Goal: Task Accomplishment & Management: Use online tool/utility

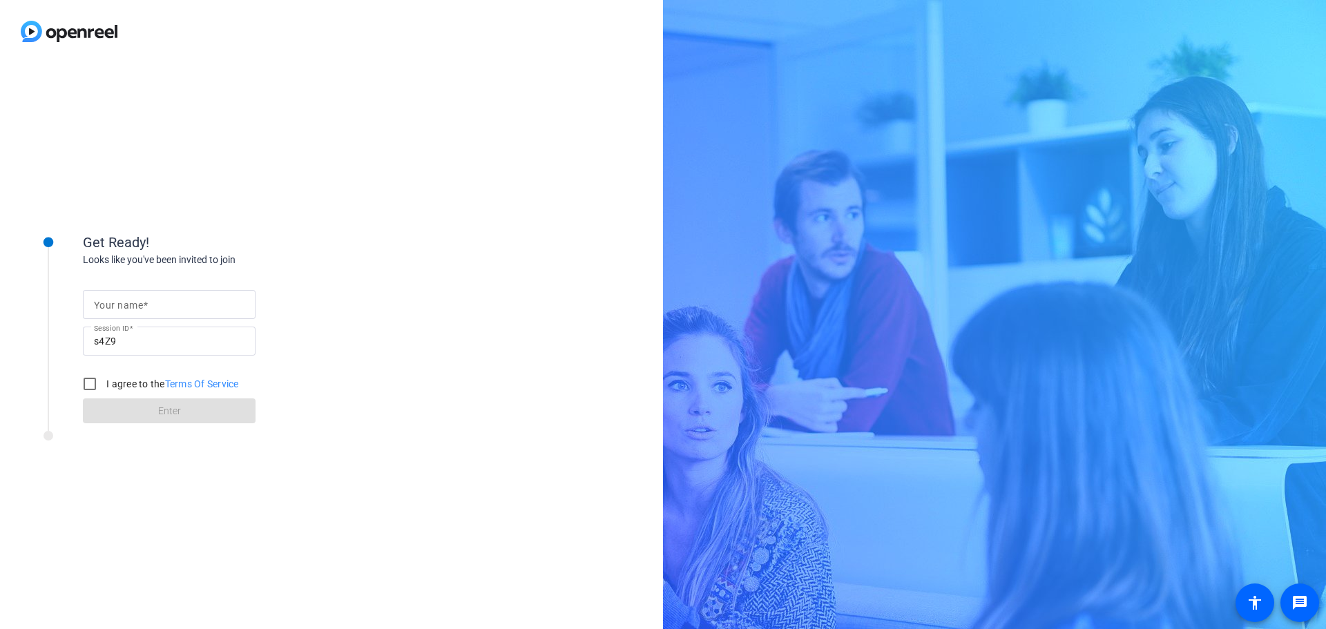
click at [135, 301] on mat-label "Your name" at bounding box center [118, 305] width 49 height 11
click at [135, 301] on input "Your name" at bounding box center [169, 304] width 151 height 17
type input "[PERSON_NAME]"
click at [84, 386] on input "I agree to the Terms Of Service" at bounding box center [90, 384] width 28 height 28
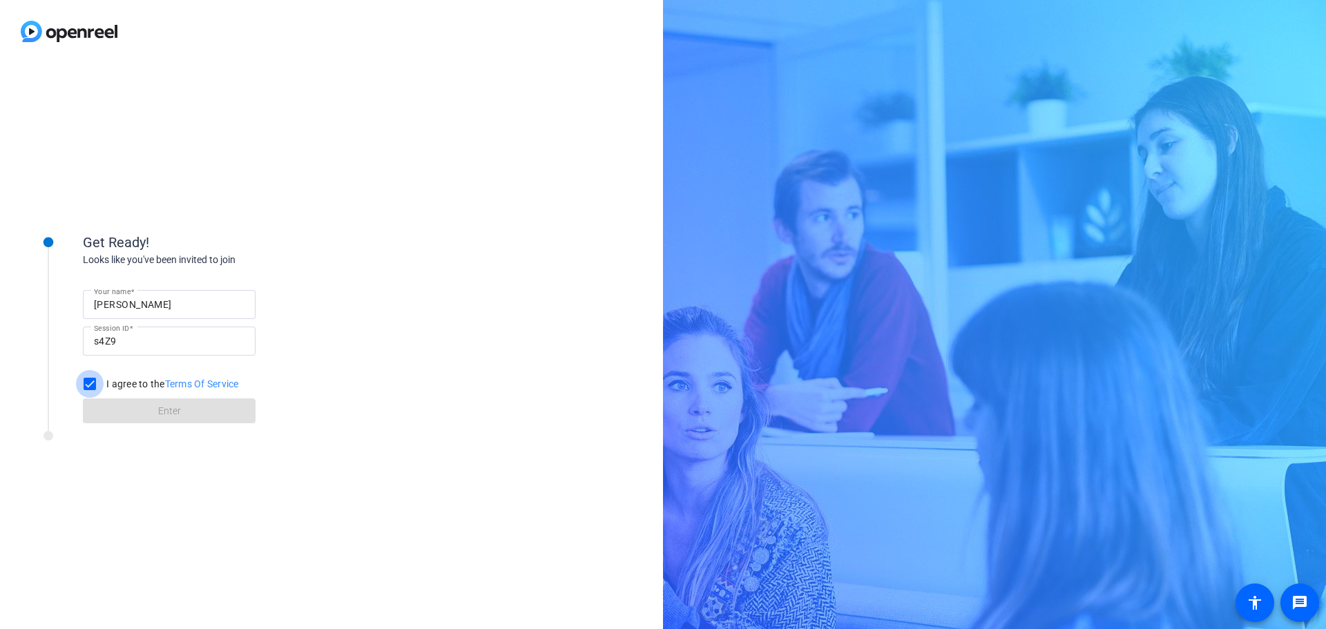
checkbox input "true"
click at [171, 414] on span "Enter" at bounding box center [169, 411] width 23 height 14
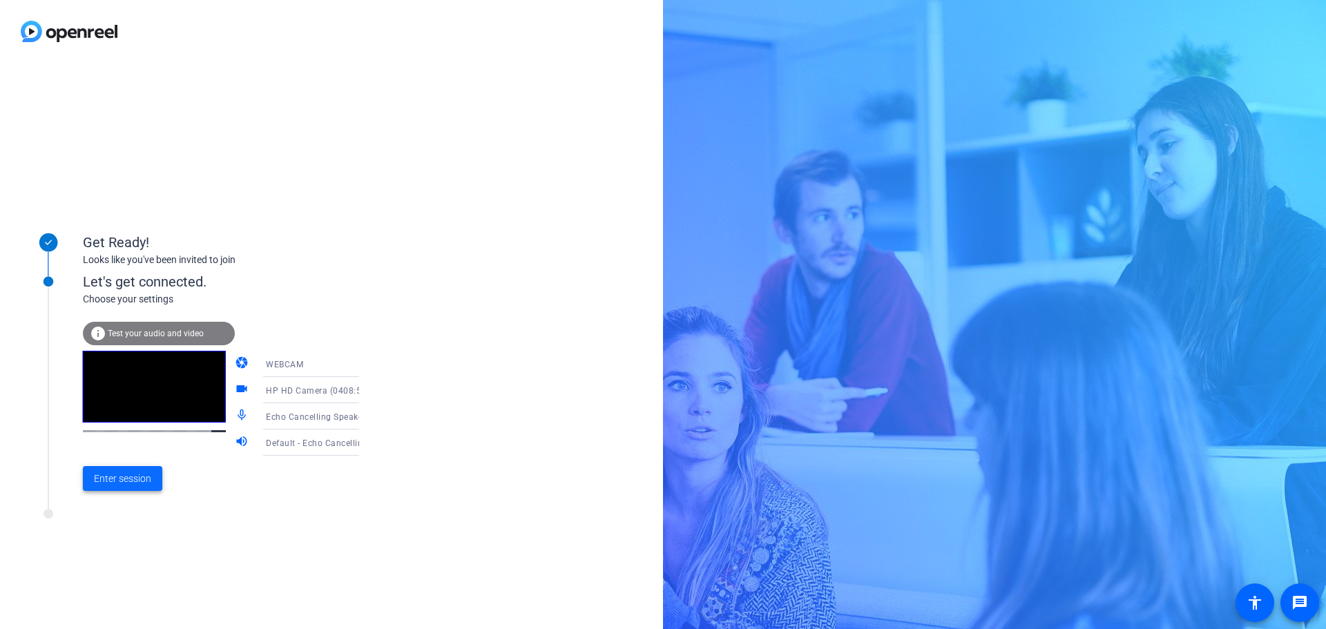
click at [124, 485] on span "Enter session" at bounding box center [122, 479] width 57 height 14
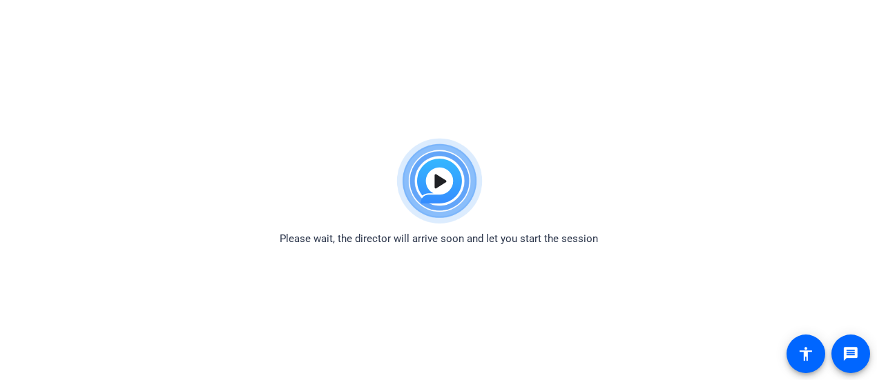
click at [434, 179] on img at bounding box center [438, 181] width 101 height 99
click at [443, 176] on img at bounding box center [438, 181] width 101 height 99
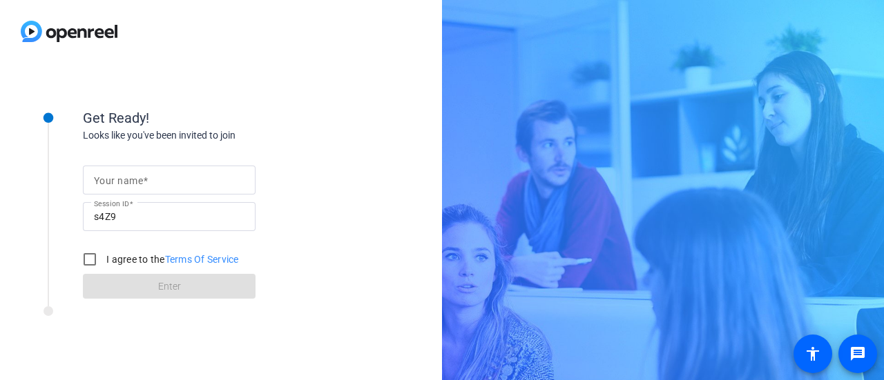
click at [107, 184] on mat-label "Your name" at bounding box center [118, 180] width 49 height 11
click at [107, 184] on input "Your name" at bounding box center [169, 180] width 151 height 17
type input "[PERSON_NAME]"
click at [88, 262] on input "I agree to the Terms Of Service" at bounding box center [90, 260] width 28 height 28
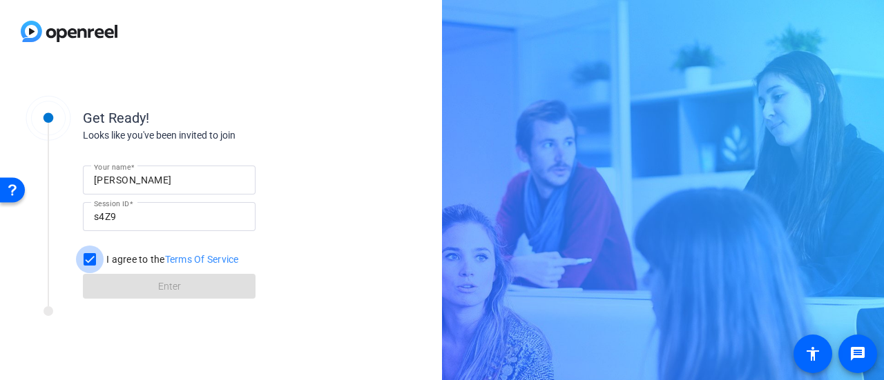
checkbox input "true"
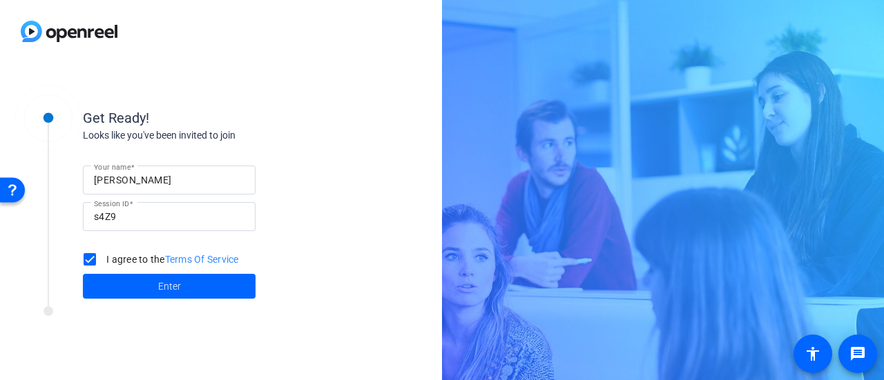
click at [133, 289] on span at bounding box center [169, 286] width 173 height 33
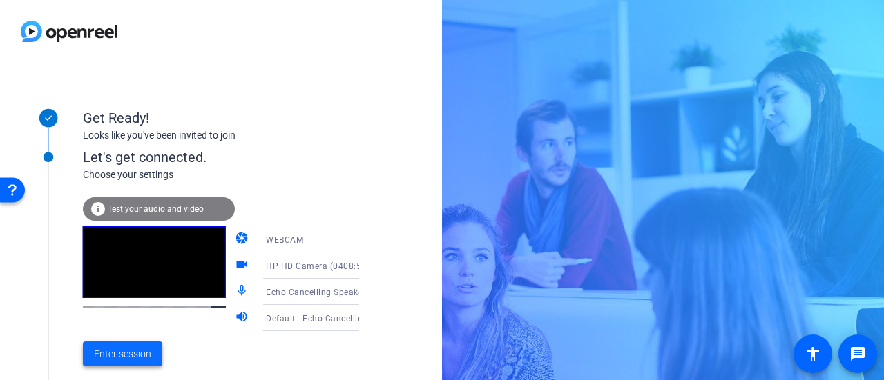
click at [137, 351] on span "Enter session" at bounding box center [122, 354] width 57 height 14
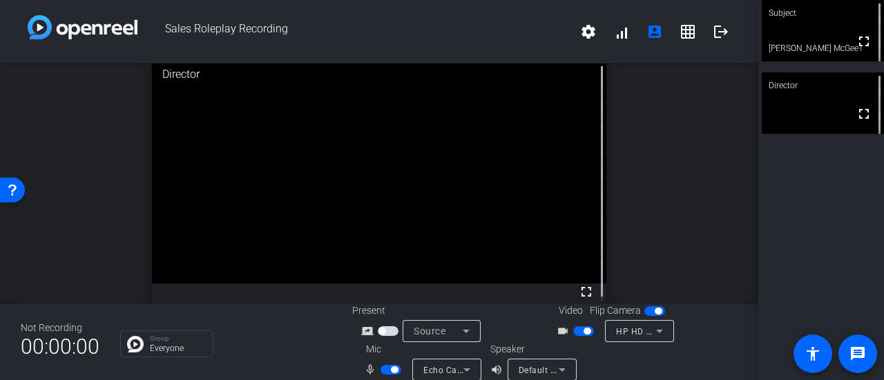
drag, startPoint x: 572, startPoint y: 293, endPoint x: 572, endPoint y: 377, distance: 83.5
click at [578, 293] on mat-icon "fullscreen" at bounding box center [586, 292] width 17 height 17
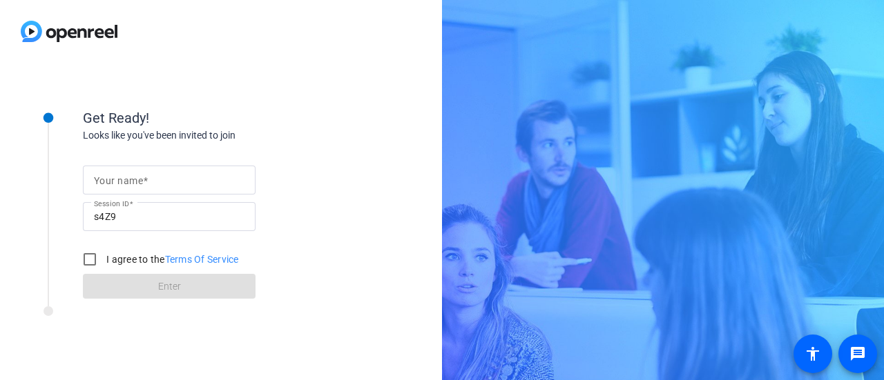
click at [141, 176] on mat-label "Your name" at bounding box center [118, 180] width 49 height 11
click at [141, 176] on input "Your name" at bounding box center [169, 180] width 151 height 17
type input "[PERSON_NAME]"
click at [88, 262] on input "I agree to the Terms Of Service" at bounding box center [90, 260] width 28 height 28
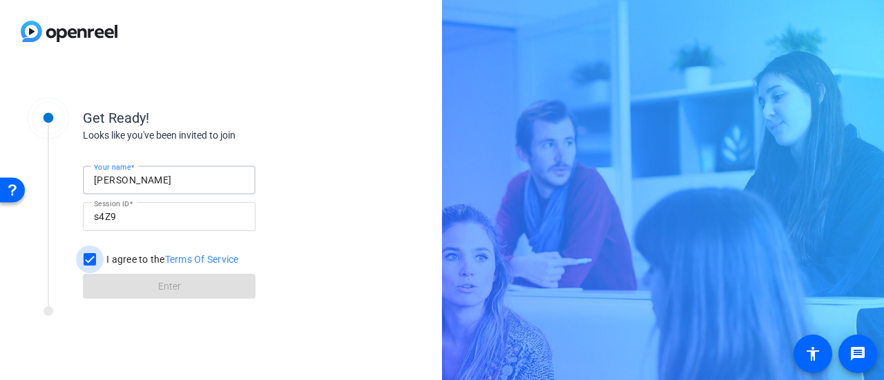
checkbox input "true"
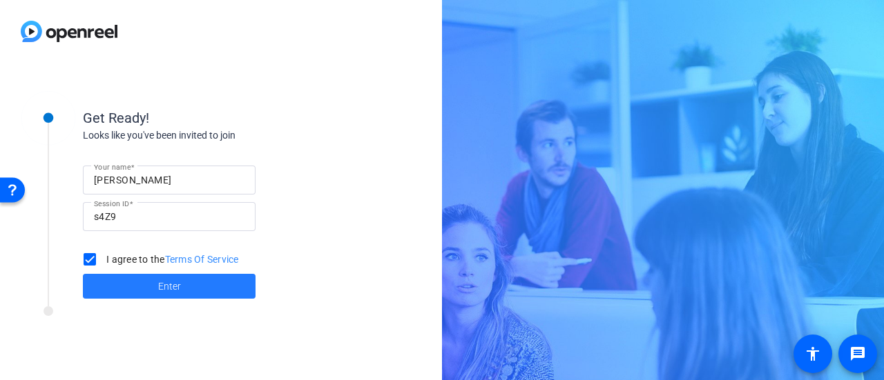
click at [143, 283] on span at bounding box center [169, 286] width 173 height 33
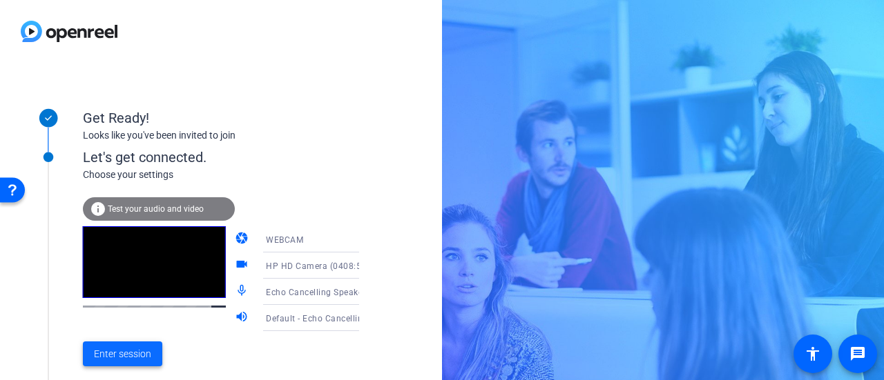
click at [120, 353] on span "Enter session" at bounding box center [122, 354] width 57 height 14
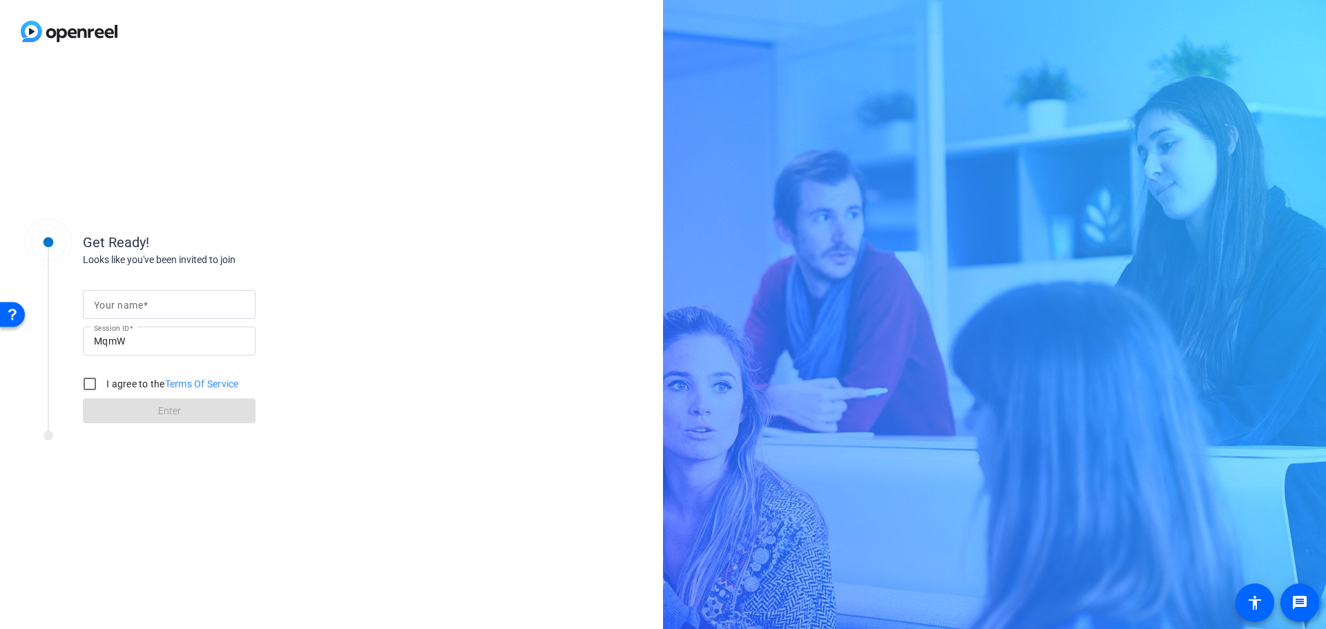
click at [158, 305] on input "Your name" at bounding box center [169, 304] width 151 height 17
type input "[PERSON_NAME]"
click at [96, 381] on input "I agree to the Terms Of Service" at bounding box center [90, 384] width 28 height 28
checkbox input "true"
click at [120, 417] on span at bounding box center [169, 410] width 173 height 33
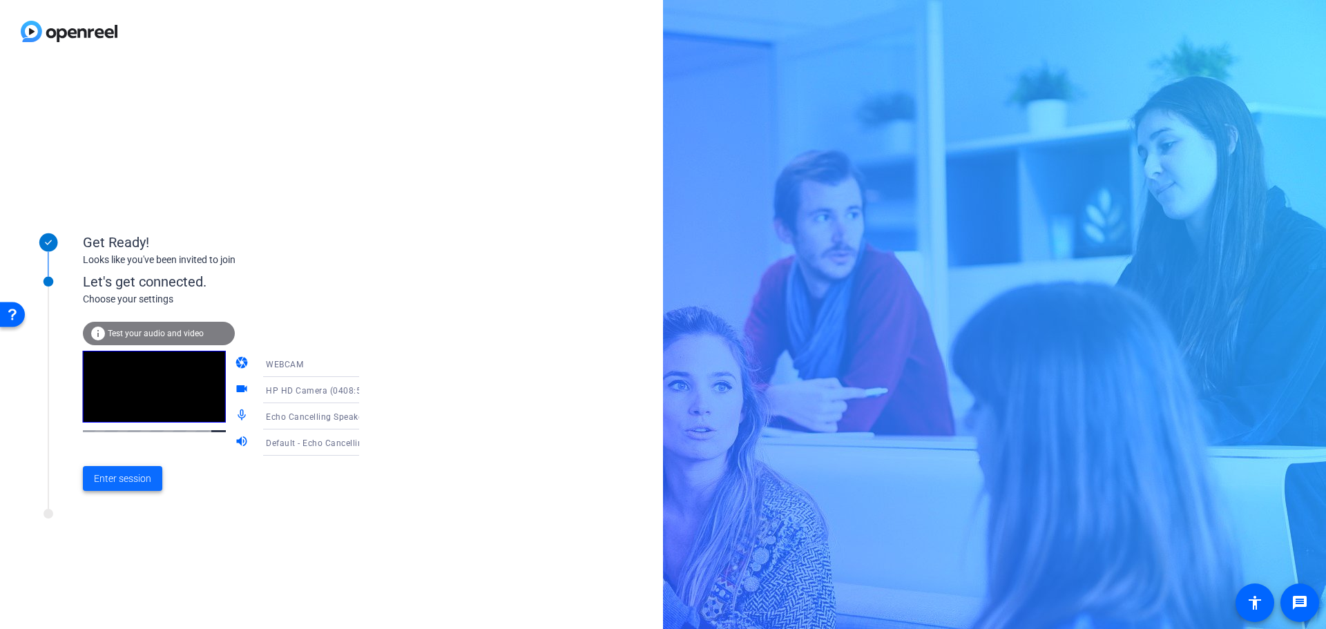
click at [130, 490] on span at bounding box center [122, 478] width 79 height 33
